Goal: Find contact information: Find contact information

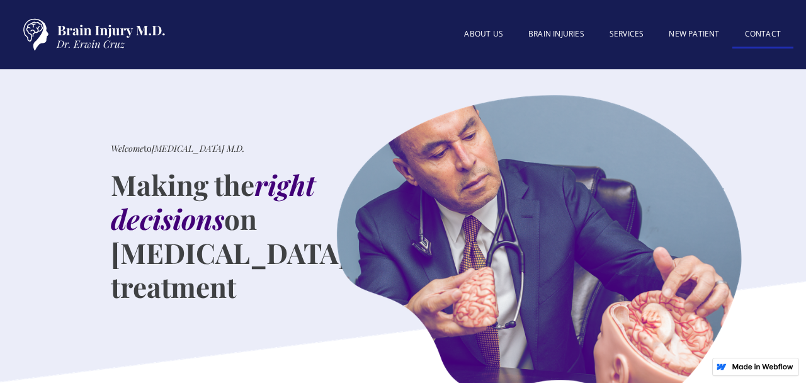
click at [766, 34] on link "Contact" at bounding box center [763, 34] width 61 height 27
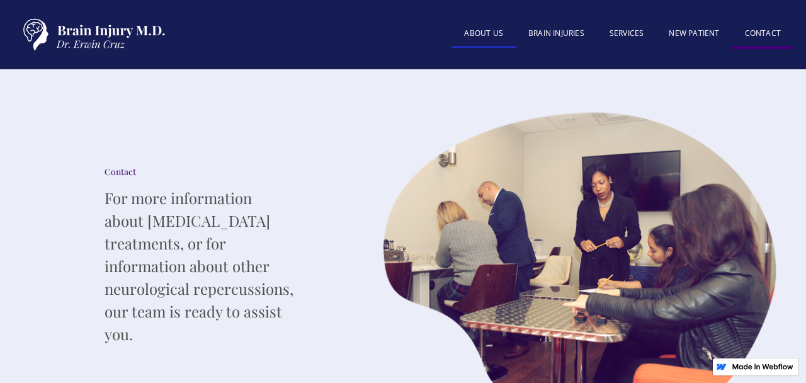
click at [483, 31] on link "About US" at bounding box center [484, 34] width 64 height 27
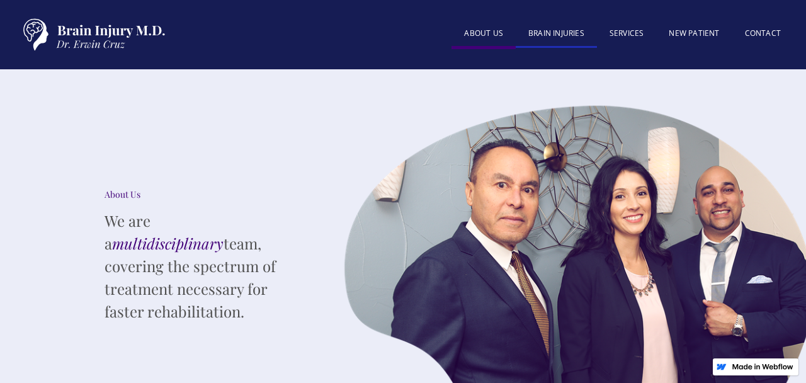
click at [548, 30] on link "BRAIN INJURIES" at bounding box center [556, 34] width 81 height 27
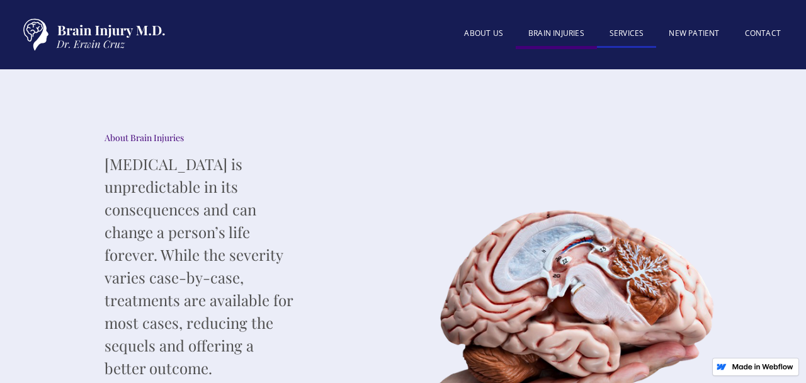
click at [629, 30] on link "SERVICES" at bounding box center [627, 34] width 60 height 27
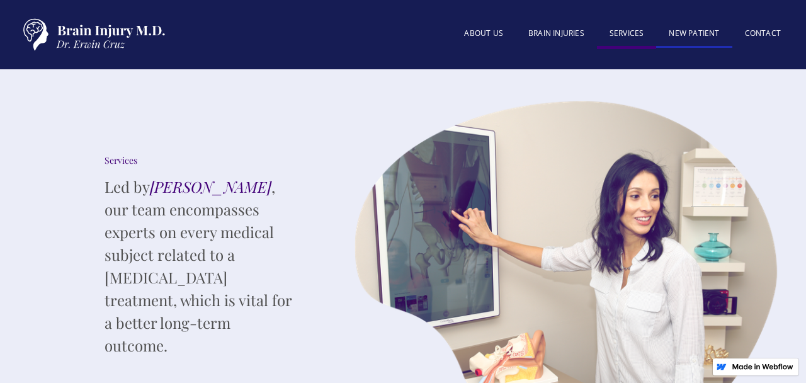
click at [689, 33] on link "New patient" at bounding box center [695, 34] width 76 height 27
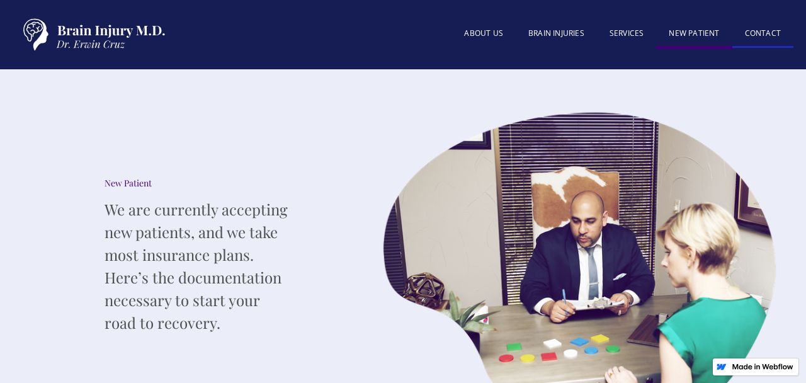
click at [762, 29] on link "Contact" at bounding box center [763, 34] width 61 height 27
